Goal: Information Seeking & Learning: Find contact information

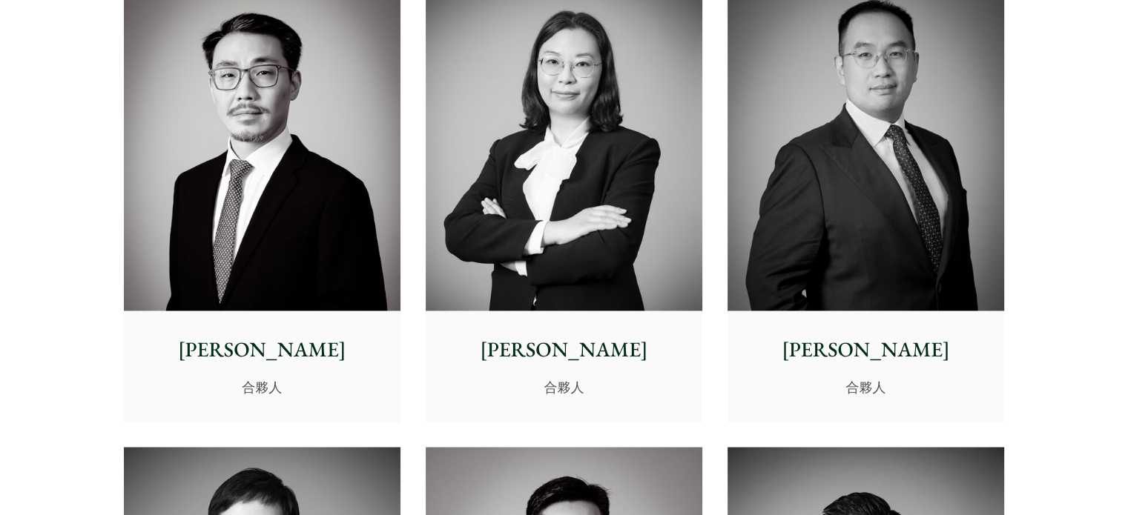
scroll to position [2298, 0]
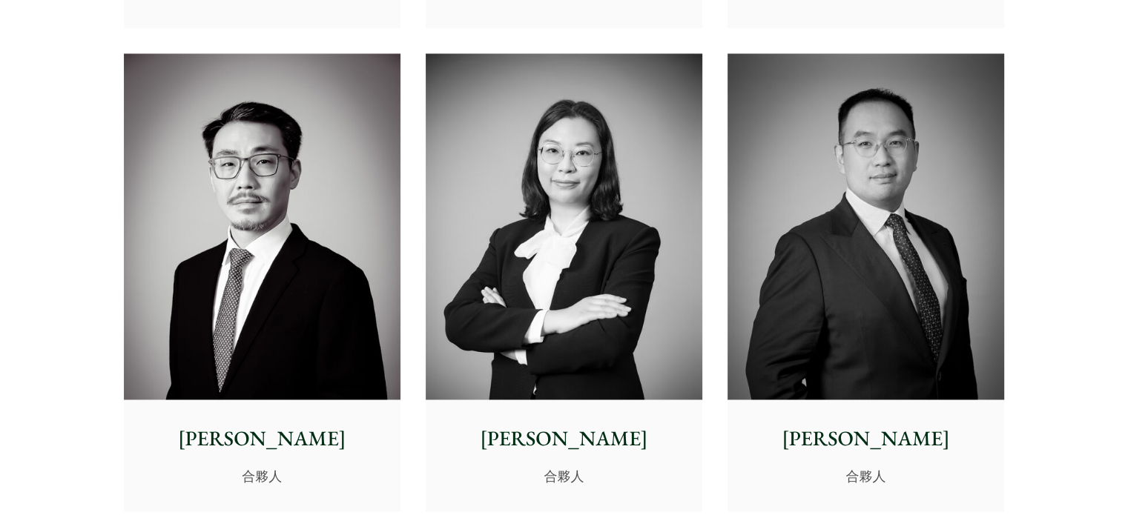
click at [768, 238] on img at bounding box center [865, 226] width 277 height 346
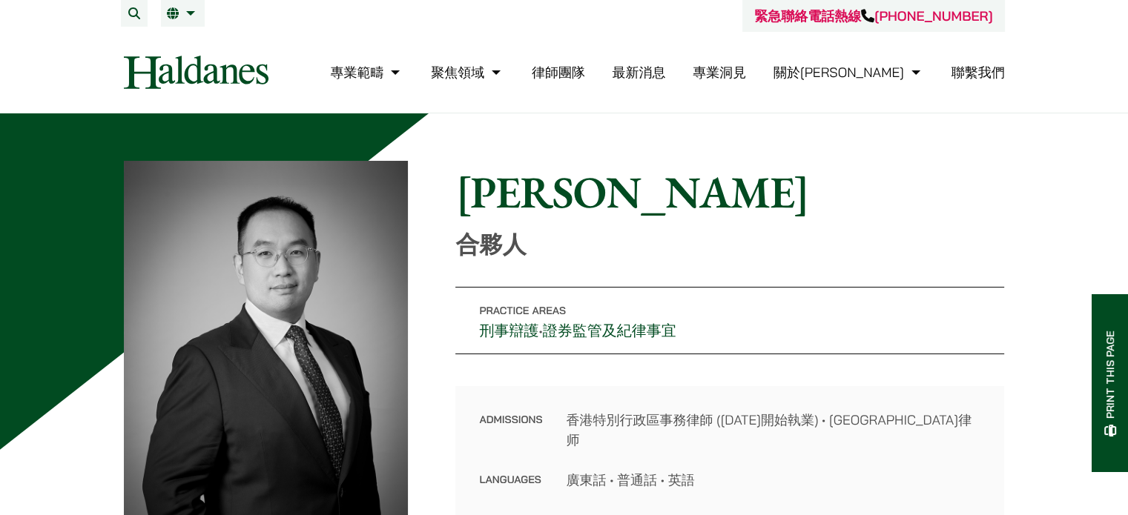
click at [331, 248] on img at bounding box center [266, 339] width 285 height 356
